Goal: Navigation & Orientation: Find specific page/section

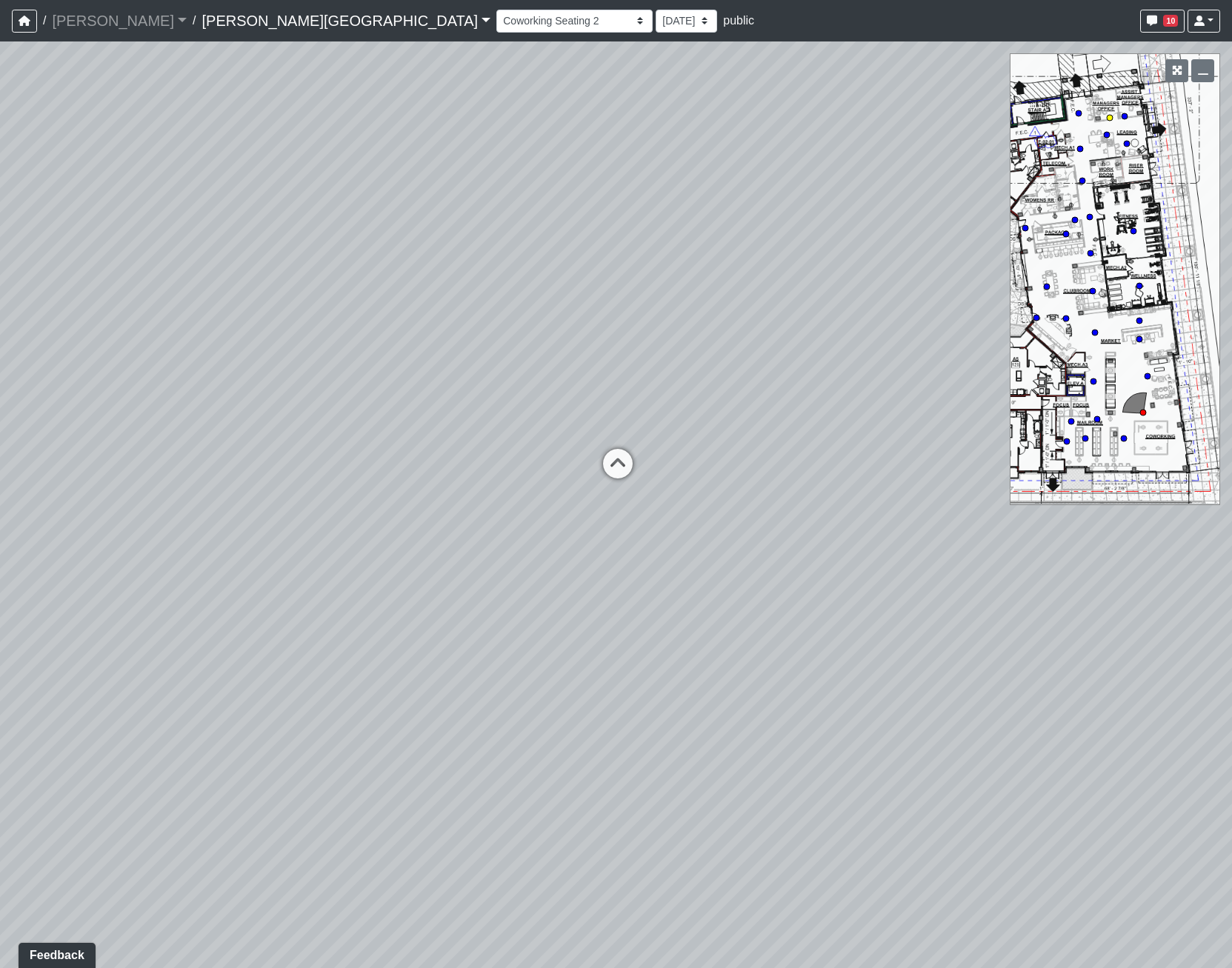
click at [1112, 117] on circle at bounding box center [1110, 118] width 6 height 6
drag, startPoint x: -275, startPoint y: 256, endPoint x: -351, endPoint y: 251, distance: 76.2
click at [0, 251] on html "/ [PERSON_NAME] Loading... / [PERSON_NAME][GEOGRAPHIC_DATA] [PERSON_NAME][GEOGR…" at bounding box center [616, 484] width 1232 height 968
drag, startPoint x: 545, startPoint y: 447, endPoint x: 939, endPoint y: 485, distance: 395.8
click at [936, 515] on div "Loading... Coffee Bar Loading... [GEOGRAPHIC_DATA] Loading... Leasing Entry 1 L…" at bounding box center [616, 505] width 1232 height 927
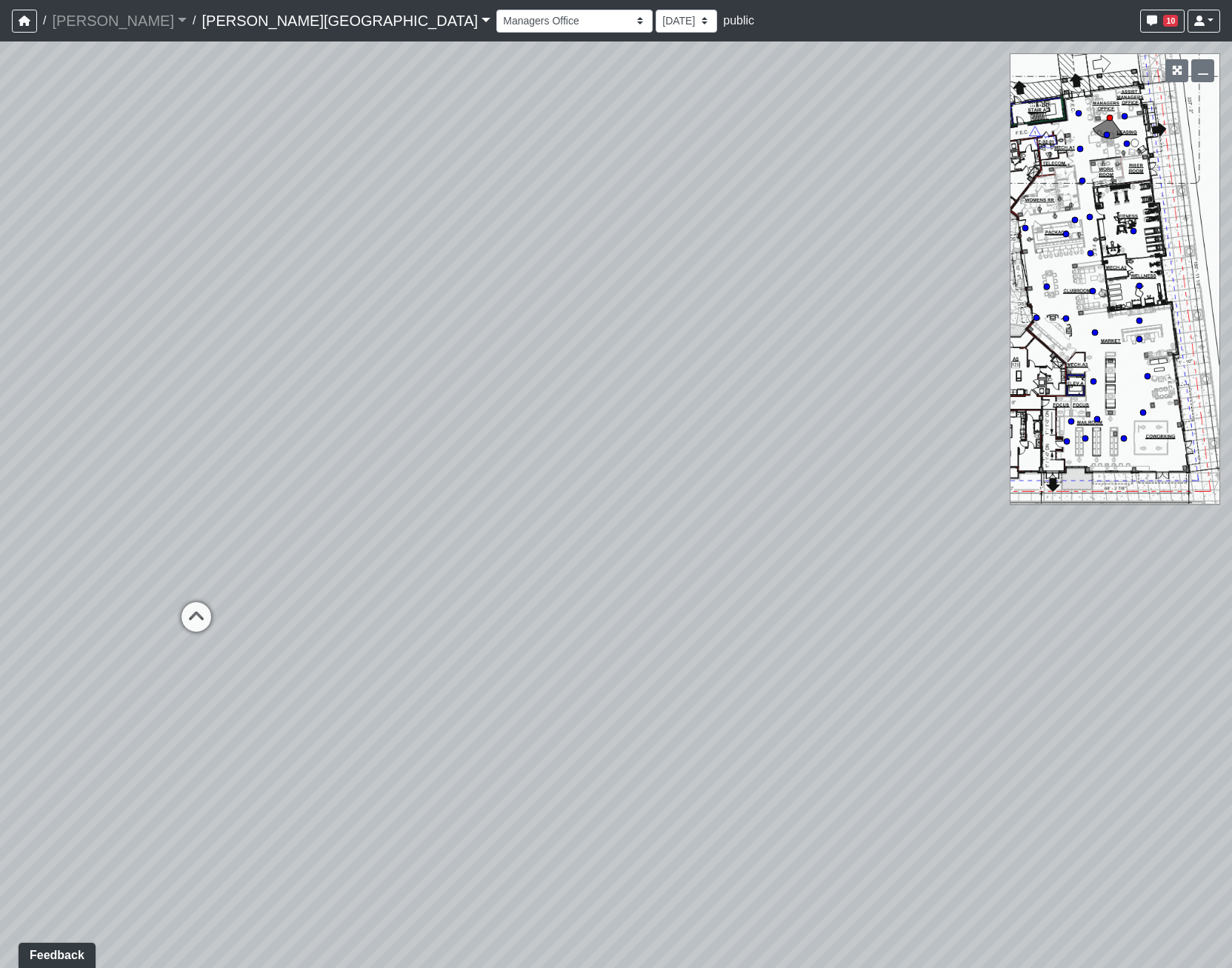
drag, startPoint x: 391, startPoint y: 546, endPoint x: 1234, endPoint y: 755, distance: 868.5
click at [1231, 755] on html "/ [PERSON_NAME] Loading... / [PERSON_NAME][GEOGRAPHIC_DATA] [PERSON_NAME][GEOGR…" at bounding box center [616, 484] width 1232 height 968
drag, startPoint x: 511, startPoint y: 560, endPoint x: 1194, endPoint y: 749, distance: 708.7
click at [516, 563] on icon at bounding box center [501, 571] width 44 height 44
drag, startPoint x: 332, startPoint y: 655, endPoint x: -438, endPoint y: 528, distance: 780.4
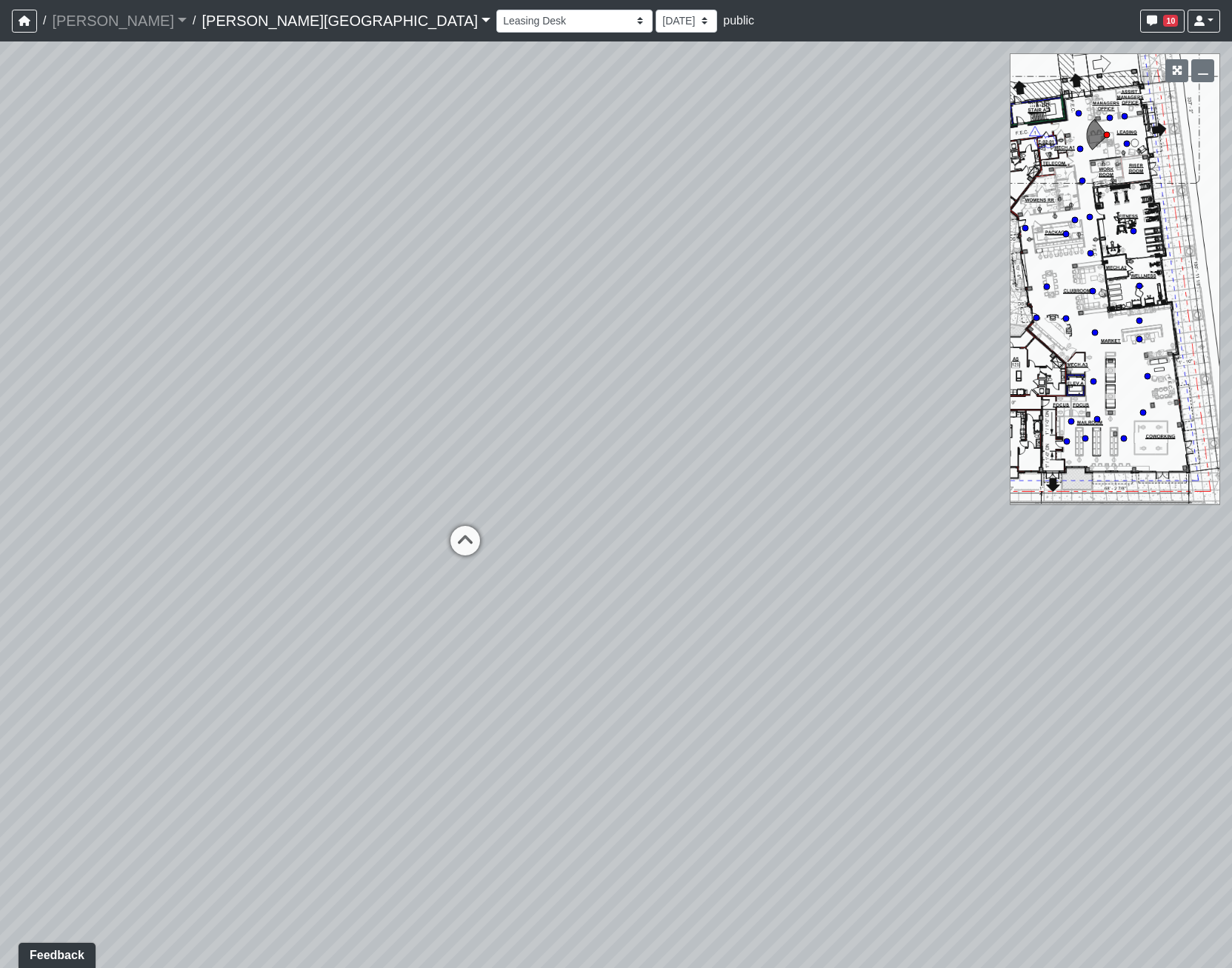
click at [0, 528] on html "/ [PERSON_NAME] Loading... / [PERSON_NAME][GEOGRAPHIC_DATA] [PERSON_NAME][GEOGR…" at bounding box center [616, 484] width 1232 height 968
click at [478, 539] on icon at bounding box center [465, 548] width 44 height 44
drag, startPoint x: 198, startPoint y: 446, endPoint x: 1230, endPoint y: 649, distance: 1051.8
click at [1222, 649] on div "Loading... Coffee Bar Loading... [GEOGRAPHIC_DATA] Loading... Leasing Entry 1 L…" at bounding box center [616, 505] width 1232 height 927
click at [396, 725] on icon at bounding box center [391, 742] width 44 height 44
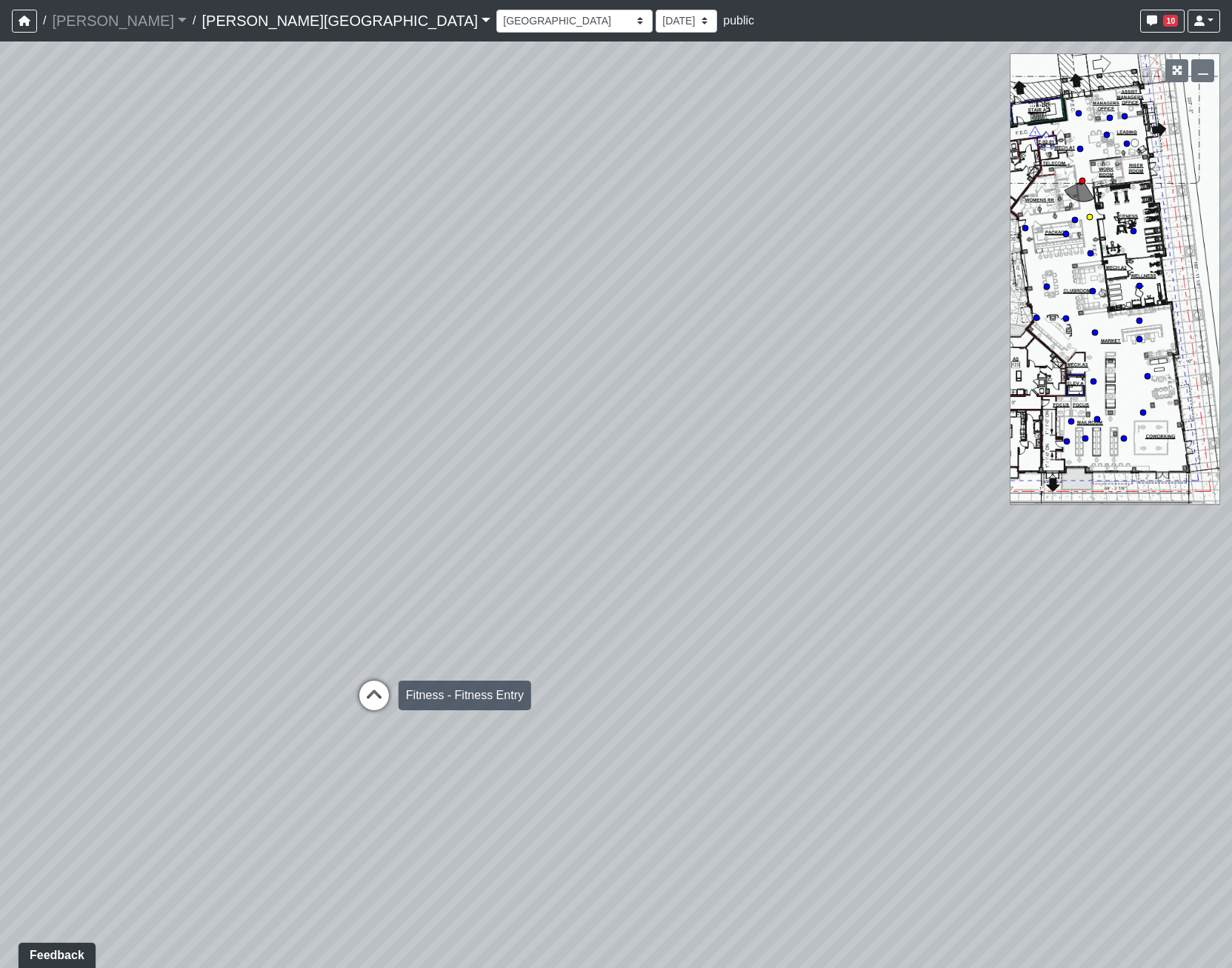
click at [369, 689] on icon at bounding box center [373, 702] width 44 height 44
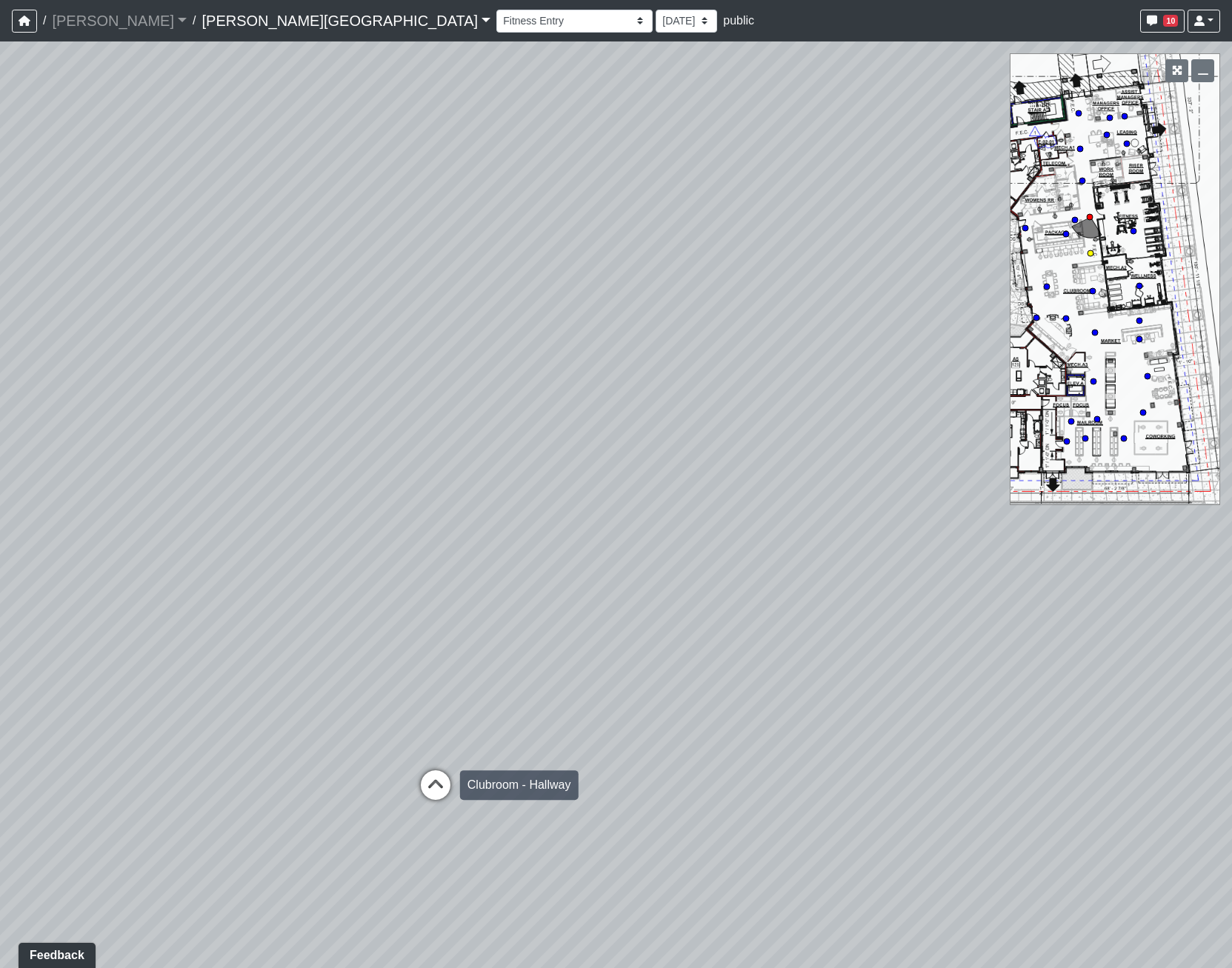
click at [432, 778] on icon at bounding box center [435, 792] width 44 height 44
drag, startPoint x: 662, startPoint y: 656, endPoint x: -209, endPoint y: 574, distance: 874.9
click at [0, 574] on html "/ [PERSON_NAME] Loading... / [PERSON_NAME][GEOGRAPHIC_DATA] [PERSON_NAME][GEOGR…" at bounding box center [616, 484] width 1232 height 968
drag, startPoint x: 661, startPoint y: 742, endPoint x: 805, endPoint y: 763, distance: 145.5
click at [805, 763] on div "Loading... Coffee Bar Loading... [GEOGRAPHIC_DATA] Loading... Leasing Entry 1 L…" at bounding box center [616, 505] width 1232 height 927
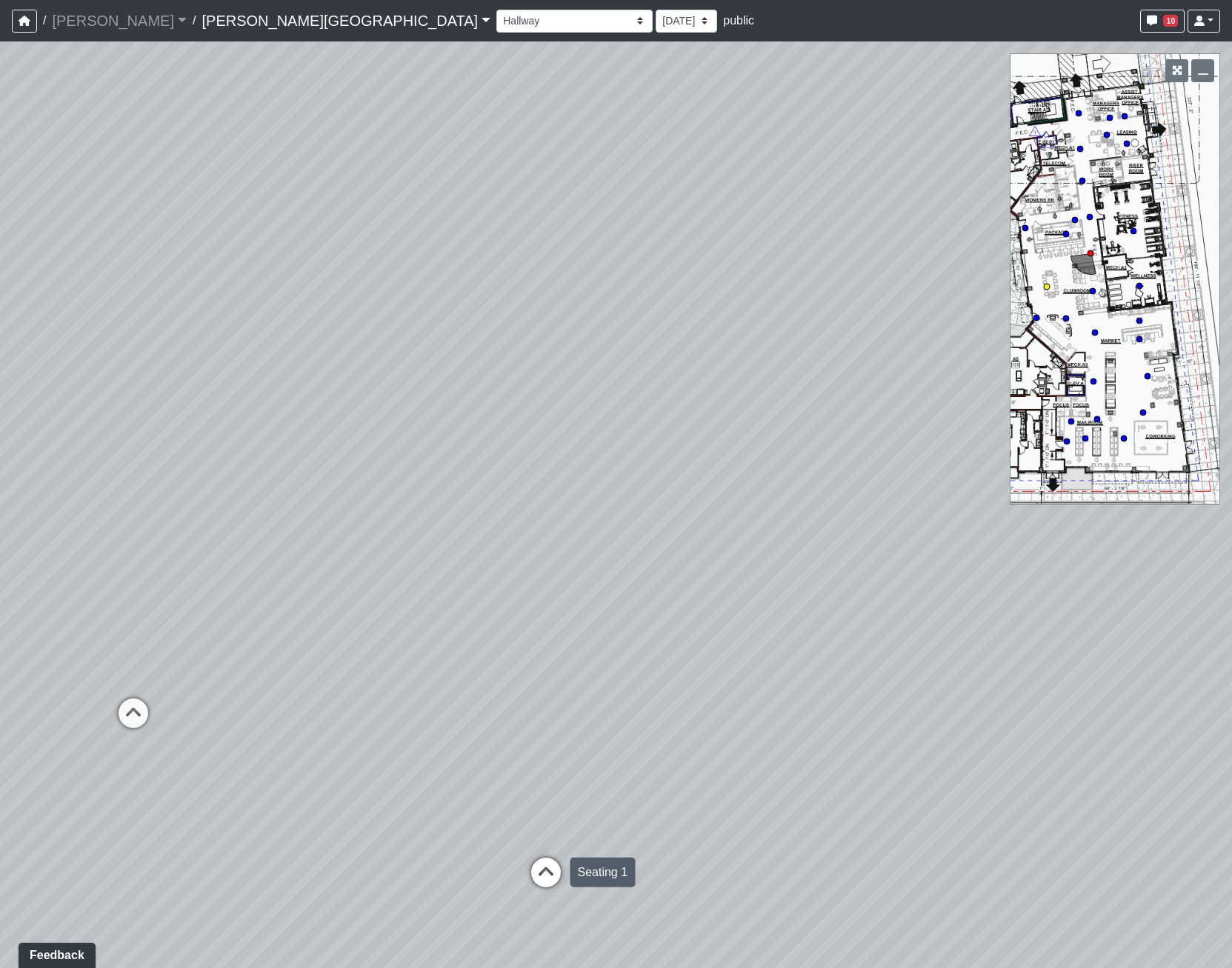
click at [525, 858] on icon at bounding box center [545, 880] width 44 height 44
drag, startPoint x: 77, startPoint y: 620, endPoint x: 930, endPoint y: 711, distance: 857.8
click at [930, 711] on div "Loading... Coffee Bar Loading... [GEOGRAPHIC_DATA] Loading... Leasing Entry 1 L…" at bounding box center [616, 505] width 1232 height 927
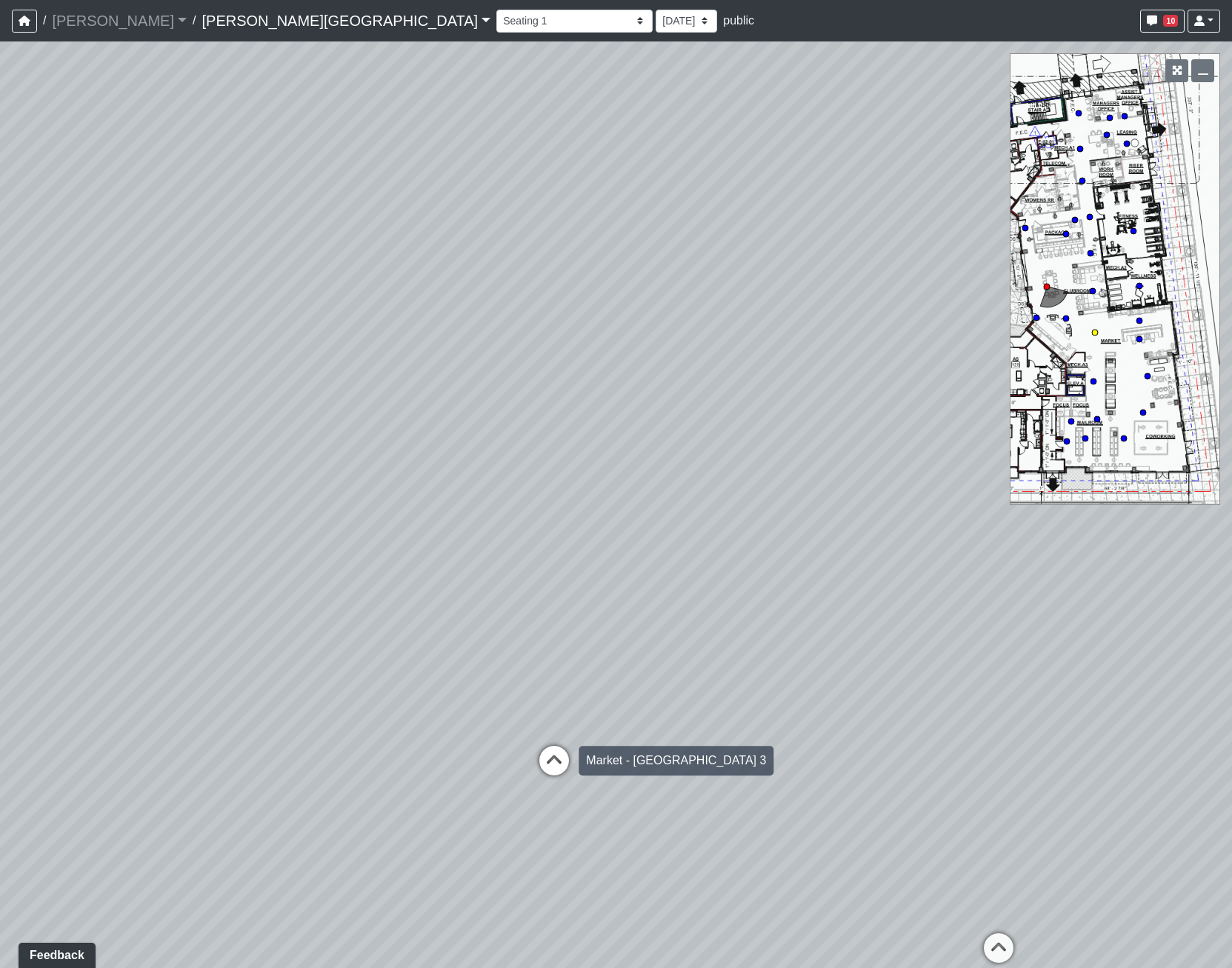
click at [561, 766] on icon at bounding box center [553, 768] width 44 height 44
drag, startPoint x: 329, startPoint y: 701, endPoint x: 302, endPoint y: 463, distance: 239.5
click at [302, 463] on div "Loading... Coffee Bar Loading... [GEOGRAPHIC_DATA] Loading... Leasing Entry 1 L…" at bounding box center [616, 505] width 1232 height 927
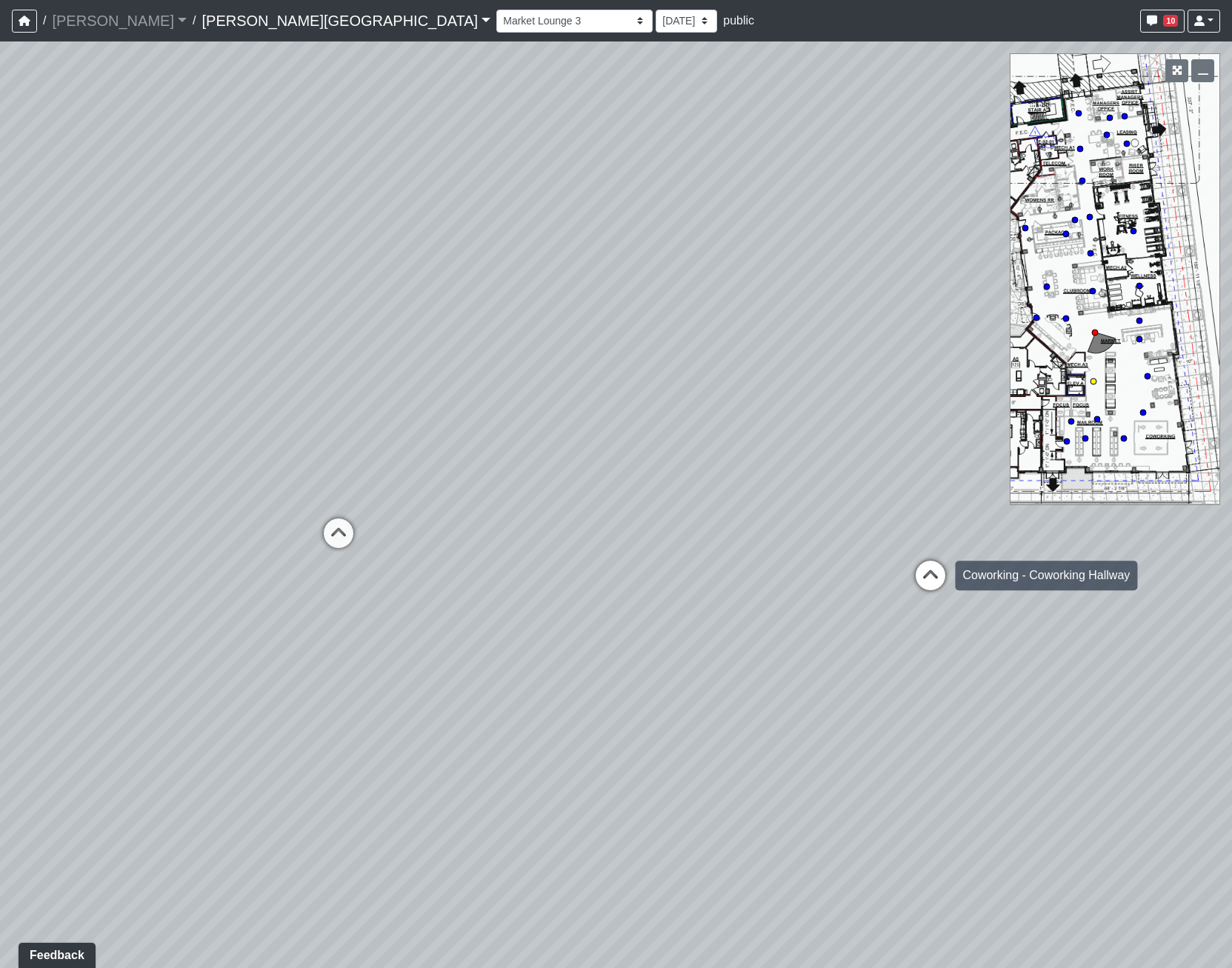
click at [934, 584] on icon at bounding box center [930, 583] width 44 height 44
click at [880, 597] on icon at bounding box center [877, 608] width 44 height 44
drag, startPoint x: 589, startPoint y: 534, endPoint x: 1159, endPoint y: 911, distance: 683.4
click at [1159, 911] on div "Loading... Coffee Bar Loading... [GEOGRAPHIC_DATA] Loading... Leasing Entry 1 L…" at bounding box center [616, 505] width 1232 height 927
click at [1063, 318] on circle at bounding box center [1066, 319] width 6 height 6
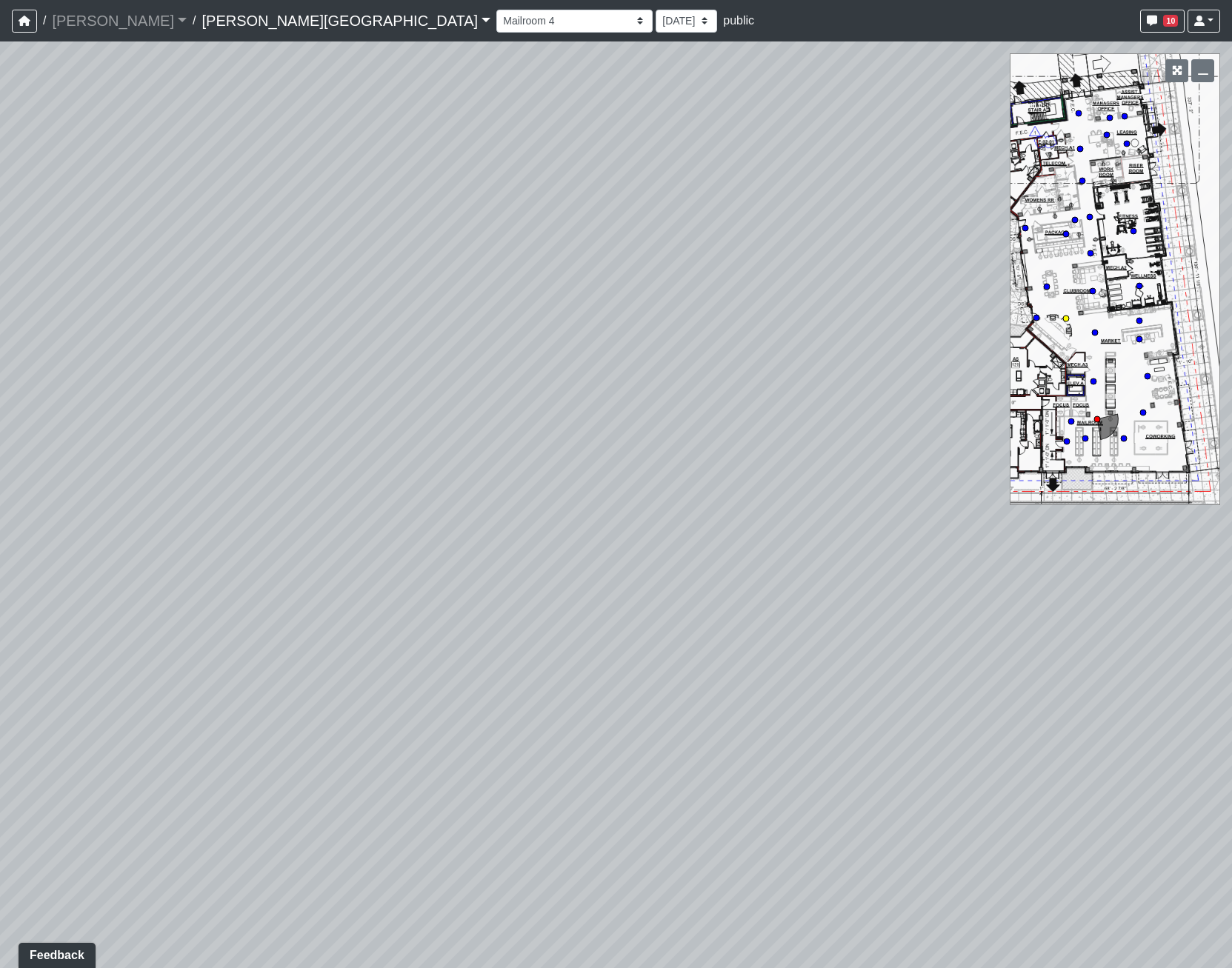
select select "opxjAeKrrqupTskj1neSeV"
drag, startPoint x: 518, startPoint y: 224, endPoint x: 380, endPoint y: 323, distance: 169.8
click at [380, 323] on div "Loading... Coffee Bar Loading... [GEOGRAPHIC_DATA] Loading... Leasing Entry 1 L…" at bounding box center [616, 505] width 1232 height 927
click at [496, 19] on select "Hallway Hospitality Bar Package Room Package Room Entry Pool Courtyard Entry 1 …" at bounding box center [574, 21] width 157 height 23
click at [656, 22] on select "[DATE] [DATE] [DATE] [DATE] [DATE] [DATE] [DATE] [DATE] [DATE] [DATE] [DATE]" at bounding box center [686, 21] width 61 height 23
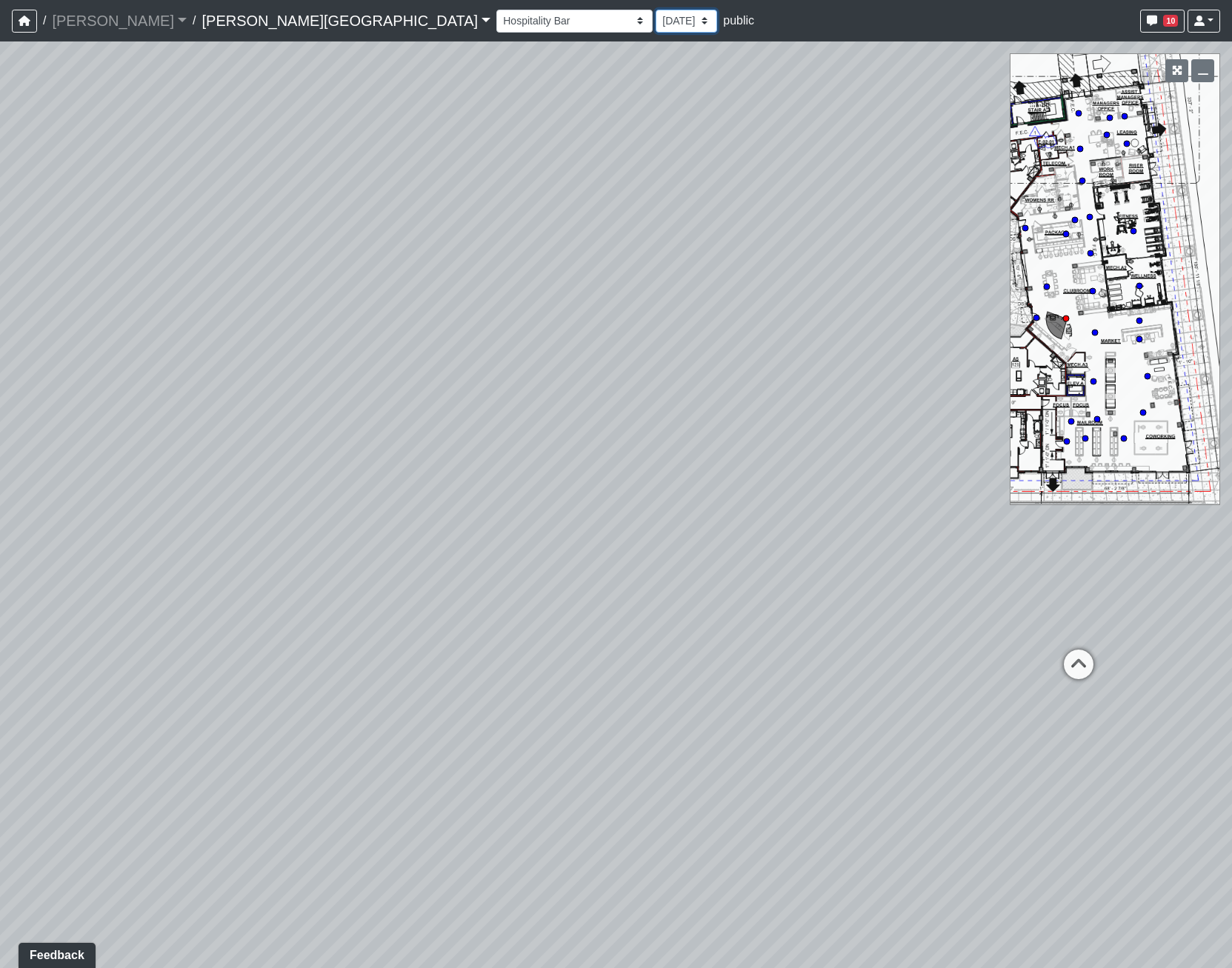
select select "rg1nAM742azwa1BpHNmNK7"
click at [656, 9] on select "[DATE] [DATE] [DATE] [DATE] [DATE] [DATE] [DATE] [DATE] [DATE] [DATE] [DATE]" at bounding box center [686, 21] width 61 height 23
select select "opxjAeKrrqupTskj1neSeV"
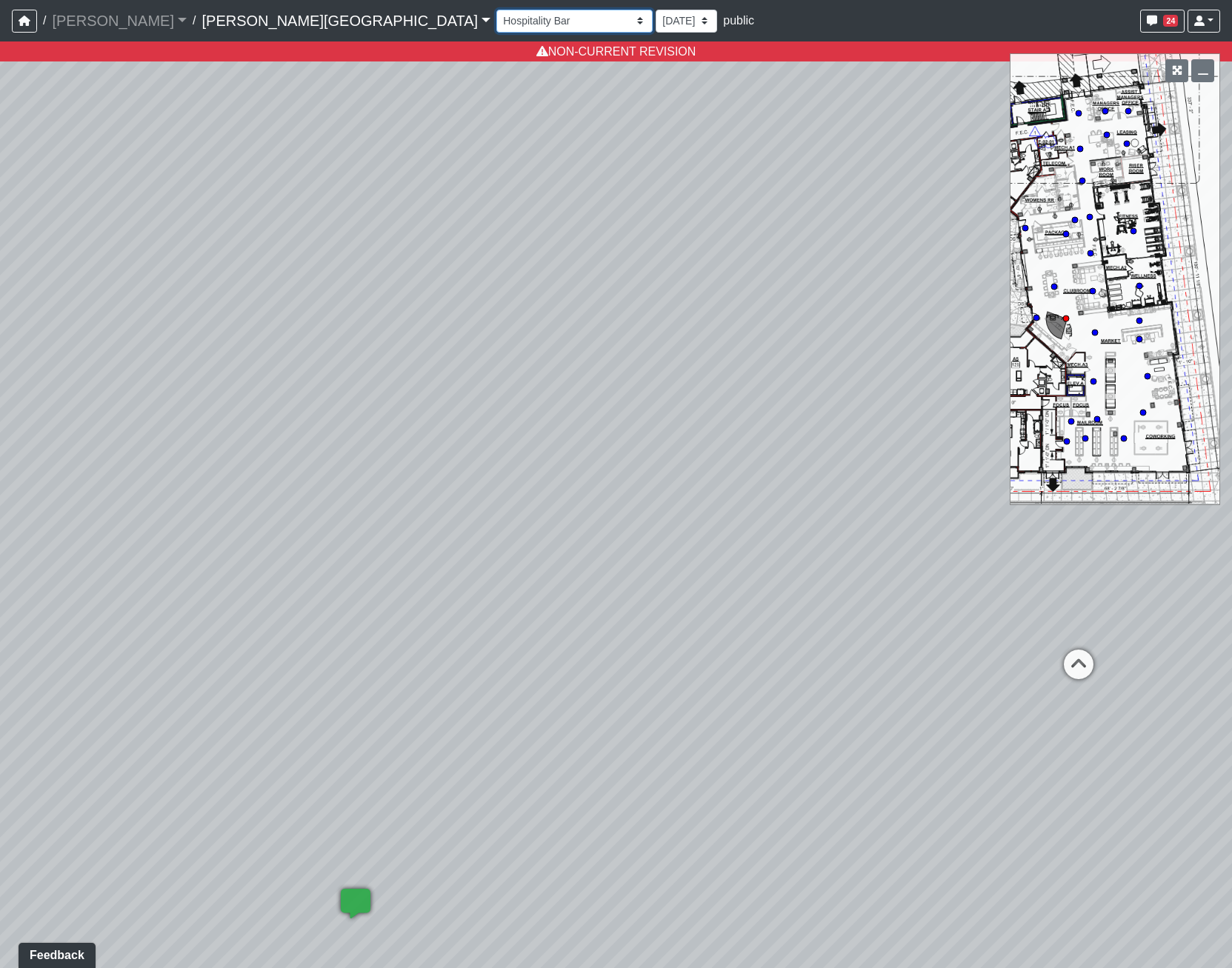
click at [496, 21] on select "Hallway Hospitality Bar Package Room Package Room Entry Pool Courtyard Entry 1 …" at bounding box center [574, 21] width 157 height 23
click at [656, 26] on select "[DATE] [DATE] [DATE] [DATE] [DATE] [DATE] [DATE] [DATE] [DATE] [DATE] [DATE]" at bounding box center [686, 21] width 61 height 23
click at [656, 19] on select "[DATE] [DATE] [DATE] [DATE] [DATE] [DATE] [DATE] [DATE] [DATE] [DATE] [DATE]" at bounding box center [686, 21] width 61 height 23
click at [656, 32] on select "[DATE] [DATE] [DATE] [DATE] [DATE] [DATE] [DATE] [DATE] [DATE] [DATE] [DATE]" at bounding box center [686, 21] width 61 height 23
select select "rXXp65HGK1DduxoYeMhe1Q"
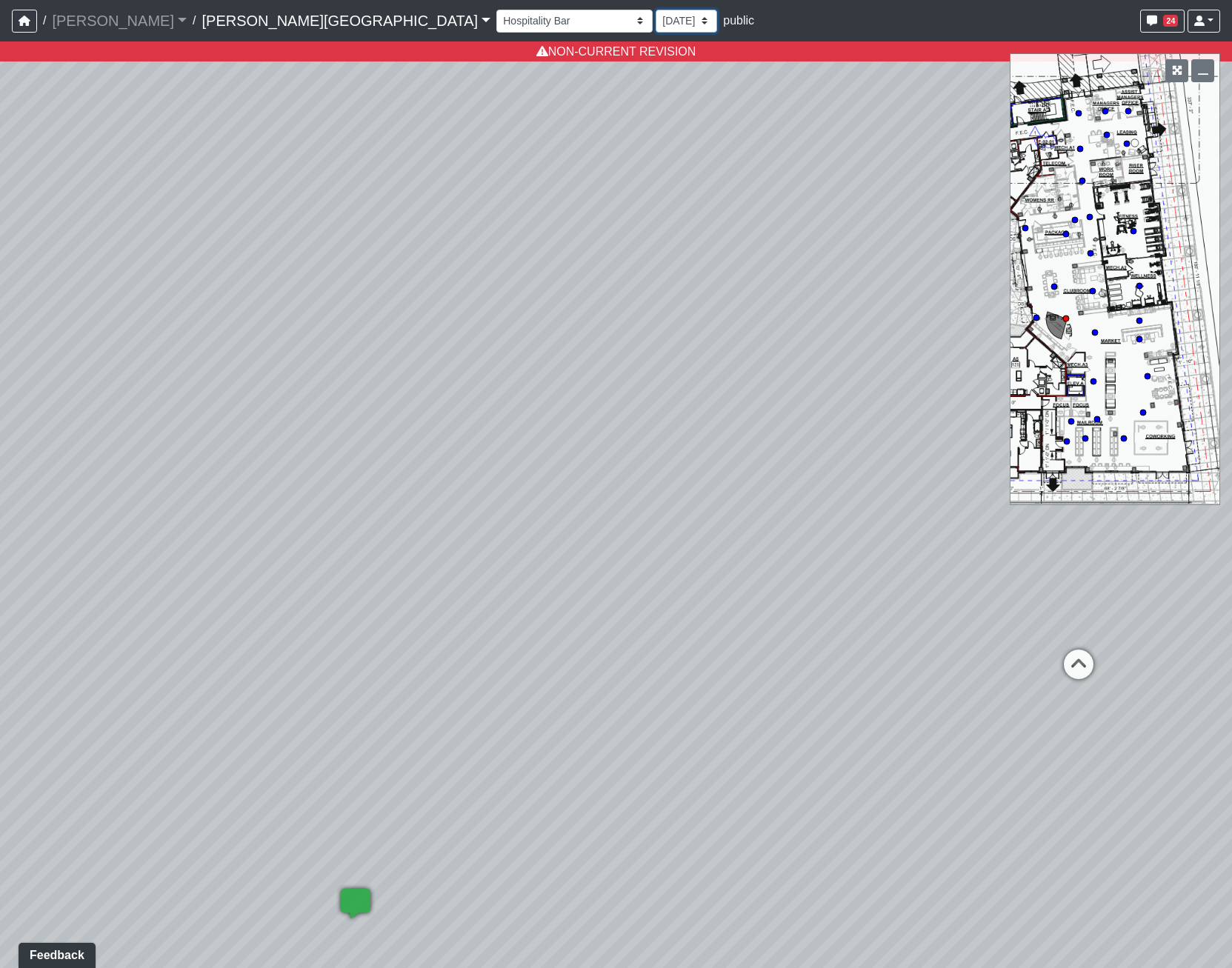
click at [656, 9] on select "[DATE] [DATE] [DATE] [DATE] [DATE] [DATE] [DATE] [DATE] [DATE] [DATE] [DATE]" at bounding box center [686, 21] width 61 height 23
select select "opxjAeKrrqupTskj1neSeV"
click at [647, 29] on select "[DATE] [DATE] [DATE] [DATE] [DATE] [DATE] [DATE] [DATE] [DATE] [DATE] [DATE]" at bounding box center [677, 21] width 61 height 23
select select "bCp1GYEjMUtr6UFvLBEpo9"
click at [647, 9] on select "[DATE] [DATE] [DATE] [DATE] [DATE] [DATE] [DATE] [DATE] [DATE] [DATE] [DATE]" at bounding box center [677, 21] width 61 height 23
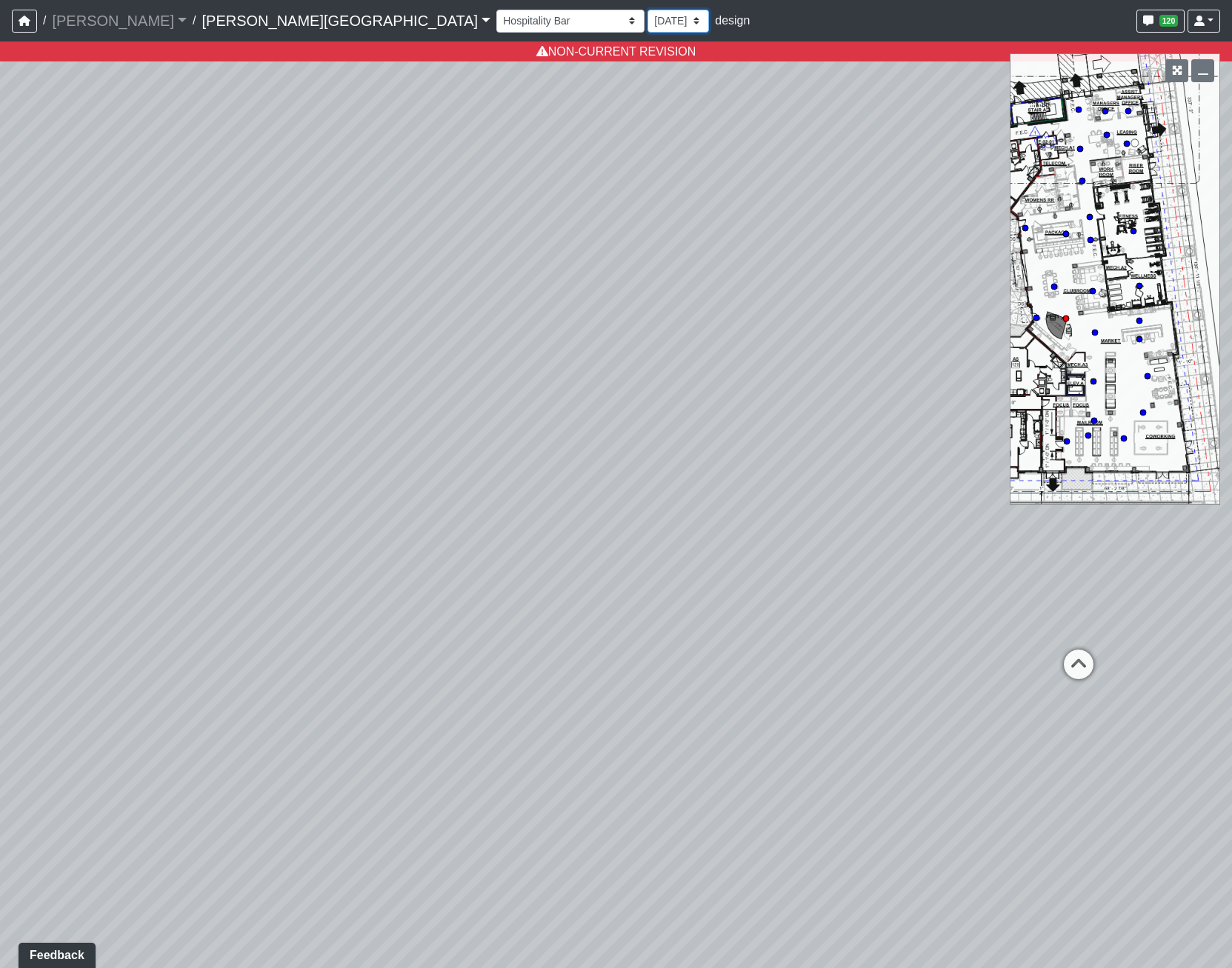
select select "opxjAeKrrqupTskj1neSeV"
click at [647, 15] on select "[DATE] [DATE] [DATE] [DATE] [DATE] [DATE] [DATE] [DATE] [DATE] [DATE] [DATE]" at bounding box center [677, 21] width 61 height 23
select select "4AQpax1e1UZyJnptCWdnbA"
click at [647, 9] on select "[DATE] [DATE] [DATE] [DATE] [DATE] [DATE] [DATE] [DATE] [DATE] [DATE] [DATE]" at bounding box center [677, 21] width 61 height 23
select select "opxjAeKrrqupTskj1neSeV"
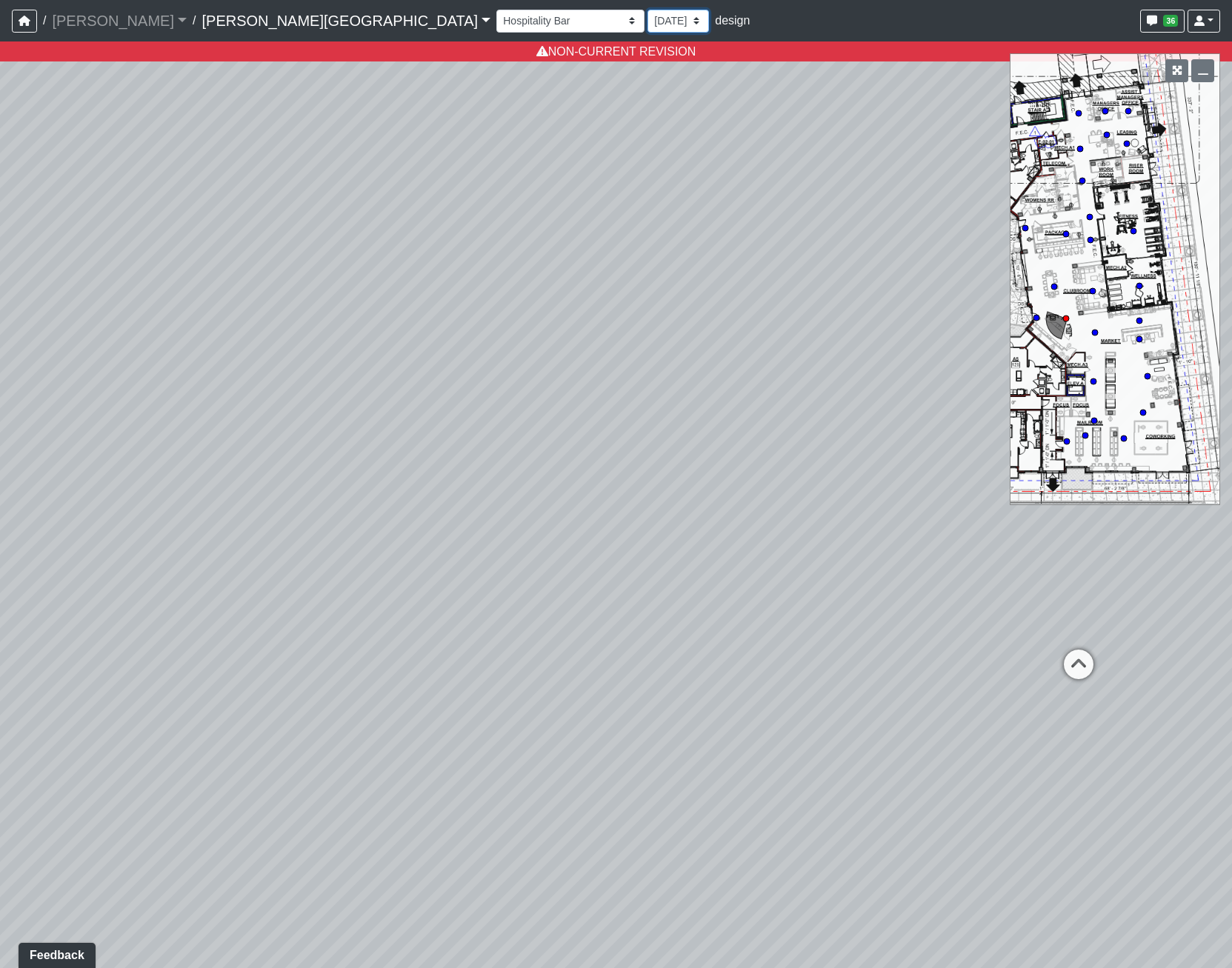
click at [647, 22] on select "[DATE] [DATE] [DATE] [DATE] [DATE] [DATE] [DATE] [DATE] [DATE] [DATE] [DATE]" at bounding box center [677, 21] width 61 height 23
select select "px87qjgjSF7sJw6R9oXeM6"
click at [647, 9] on select "[DATE] [DATE] [DATE] [DATE] [DATE] [DATE] [DATE] [DATE] [DATE] [DATE] [DATE]" at bounding box center [677, 21] width 61 height 23
select select "opxjAeKrrqupTskj1neSeV"
